Goal: Find specific page/section: Find specific page/section

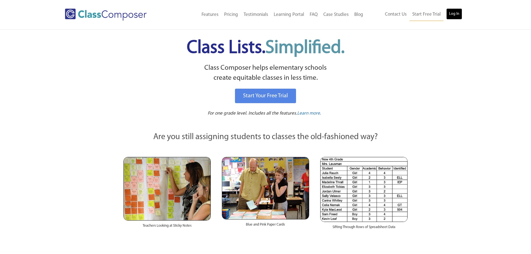
click at [455, 11] on link "Log In" at bounding box center [454, 13] width 16 height 11
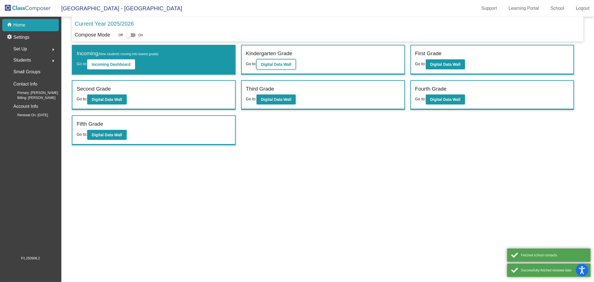
click at [289, 60] on button "Digital Data Wall" at bounding box center [276, 64] width 39 height 10
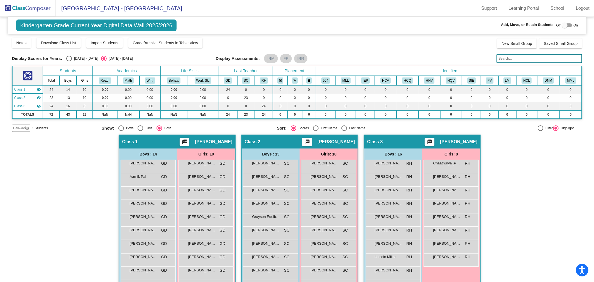
click at [528, 57] on input "text" at bounding box center [540, 58] width 86 height 9
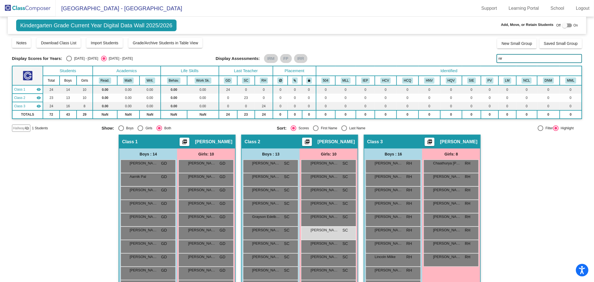
type input "nir"
